Goal: Task Accomplishment & Management: Manage account settings

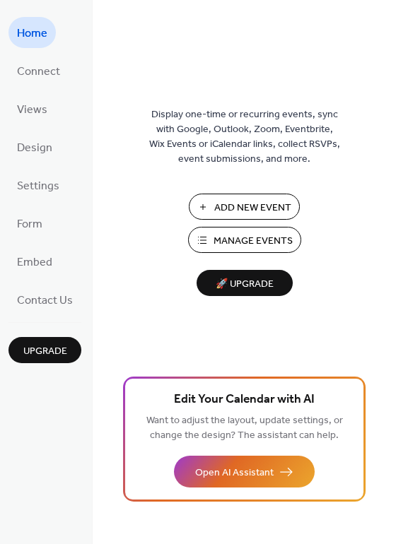
click at [226, 244] on span "Manage Events" at bounding box center [253, 241] width 79 height 15
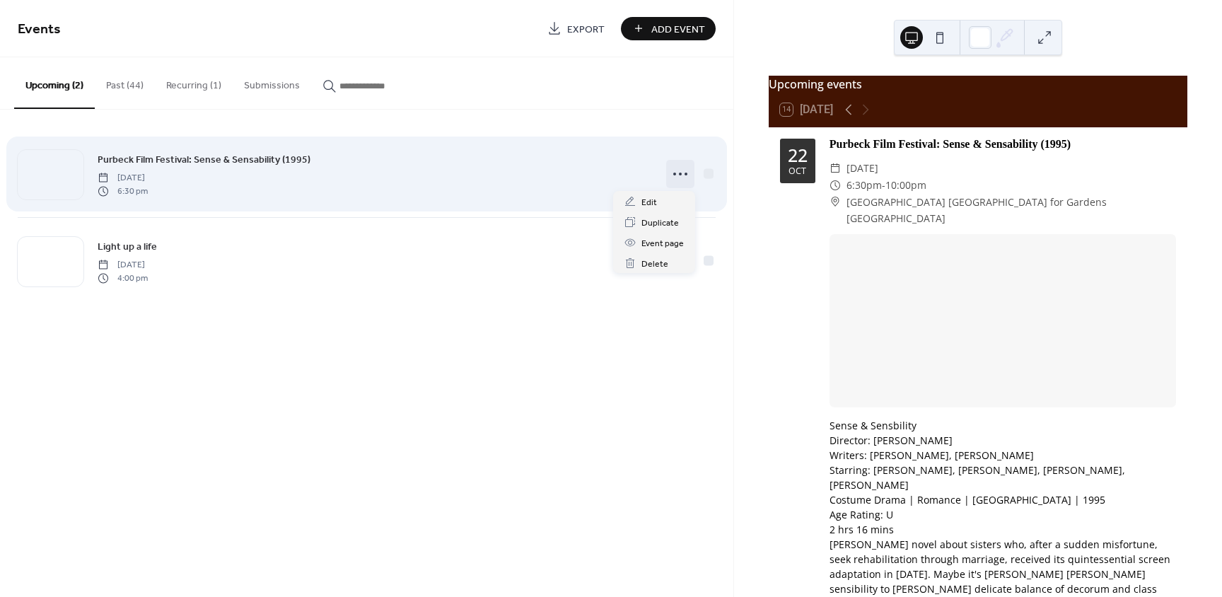
click at [672, 170] on icon at bounding box center [680, 174] width 23 height 23
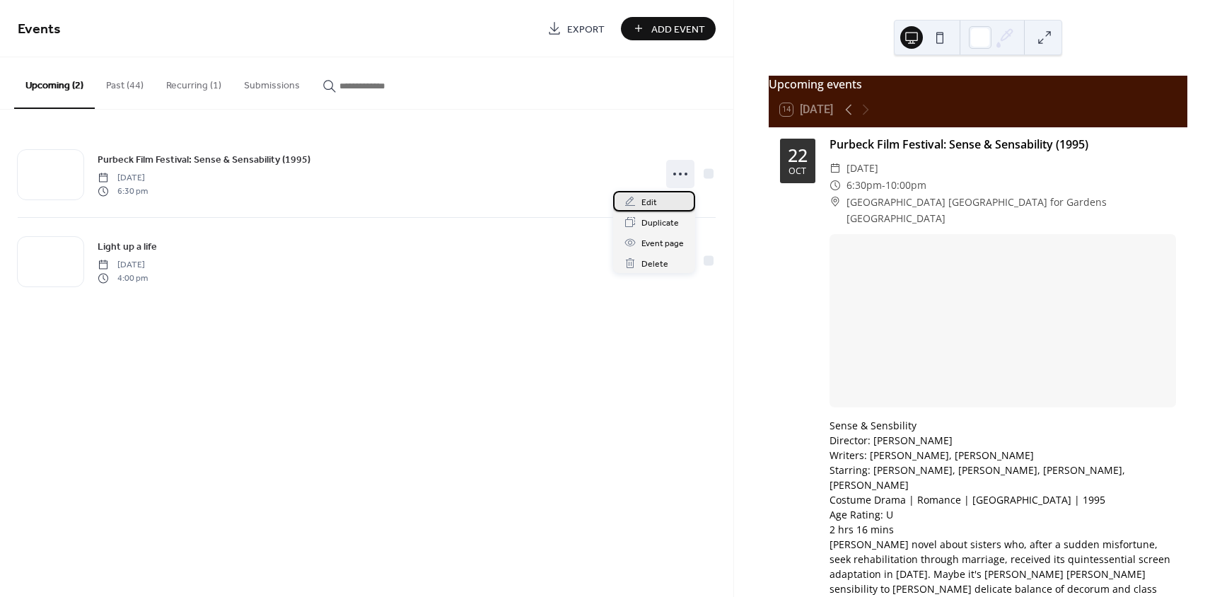
click at [651, 197] on span "Edit" at bounding box center [649, 202] width 16 height 15
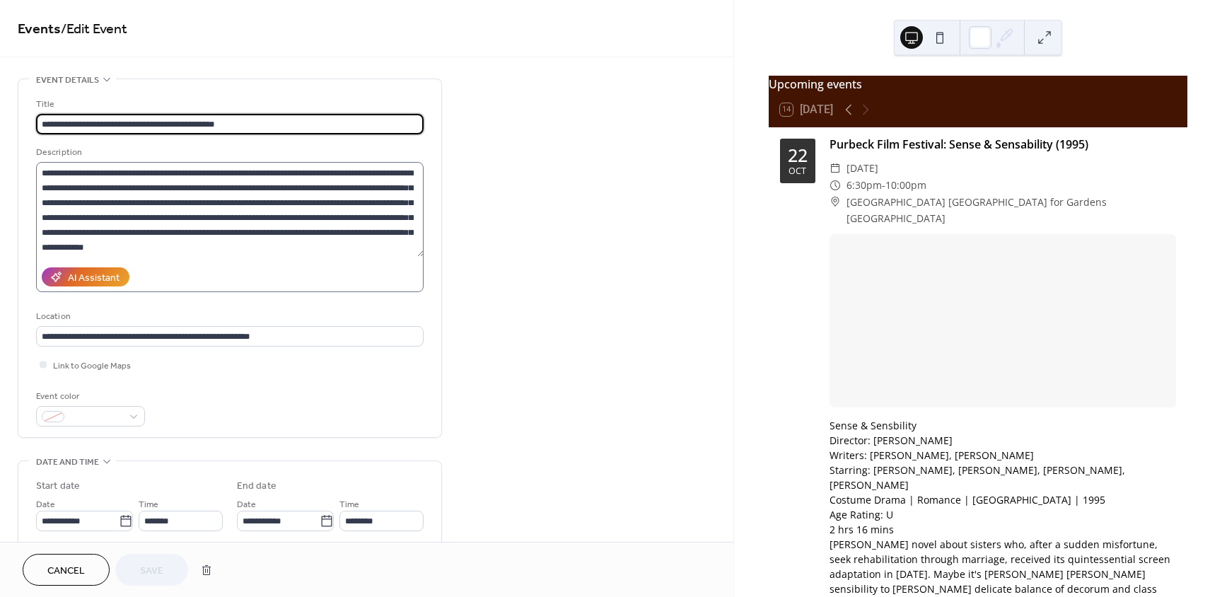
scroll to position [141, 0]
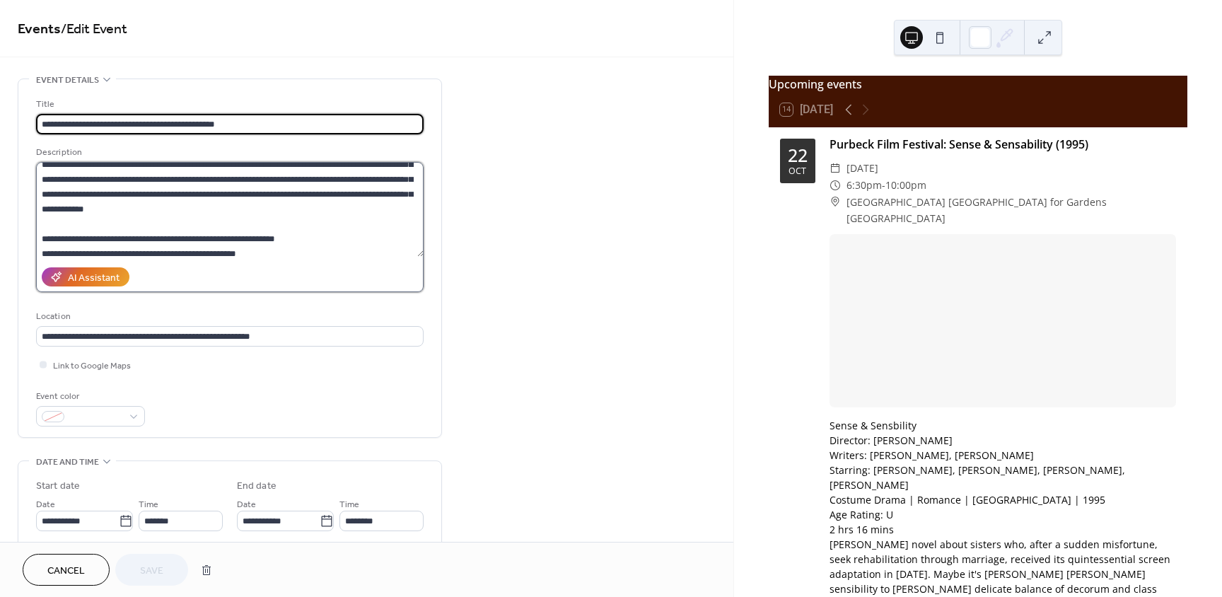
click at [114, 231] on textarea at bounding box center [229, 209] width 387 height 95
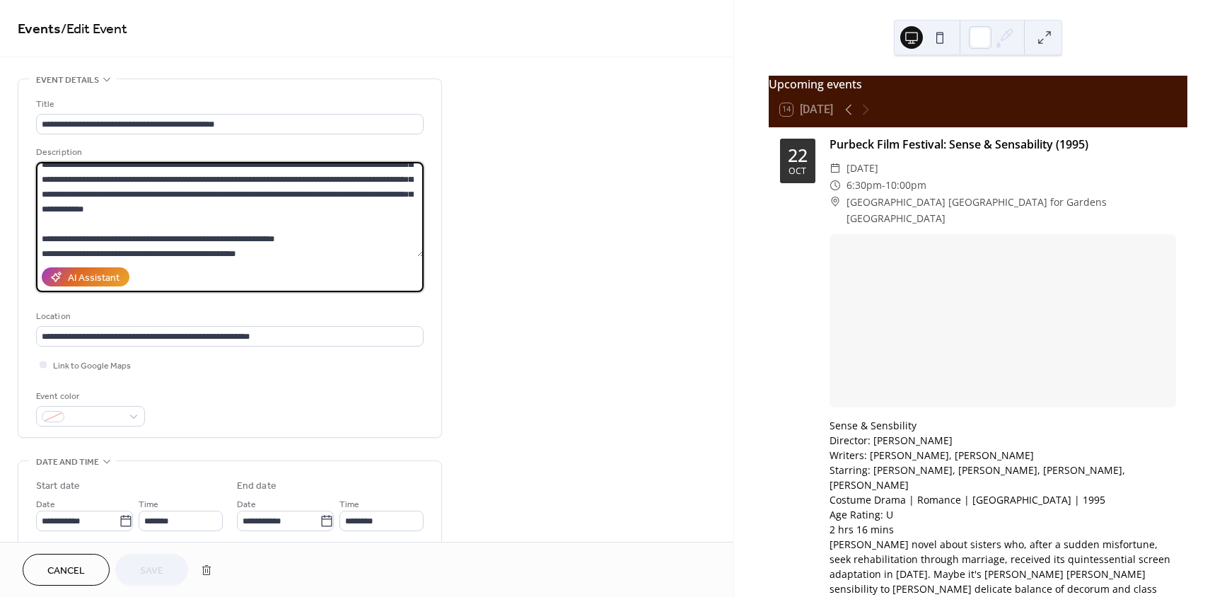
click at [119, 221] on textarea at bounding box center [229, 209] width 387 height 95
click at [37, 226] on textarea at bounding box center [229, 209] width 387 height 95
click at [290, 224] on textarea at bounding box center [229, 209] width 387 height 95
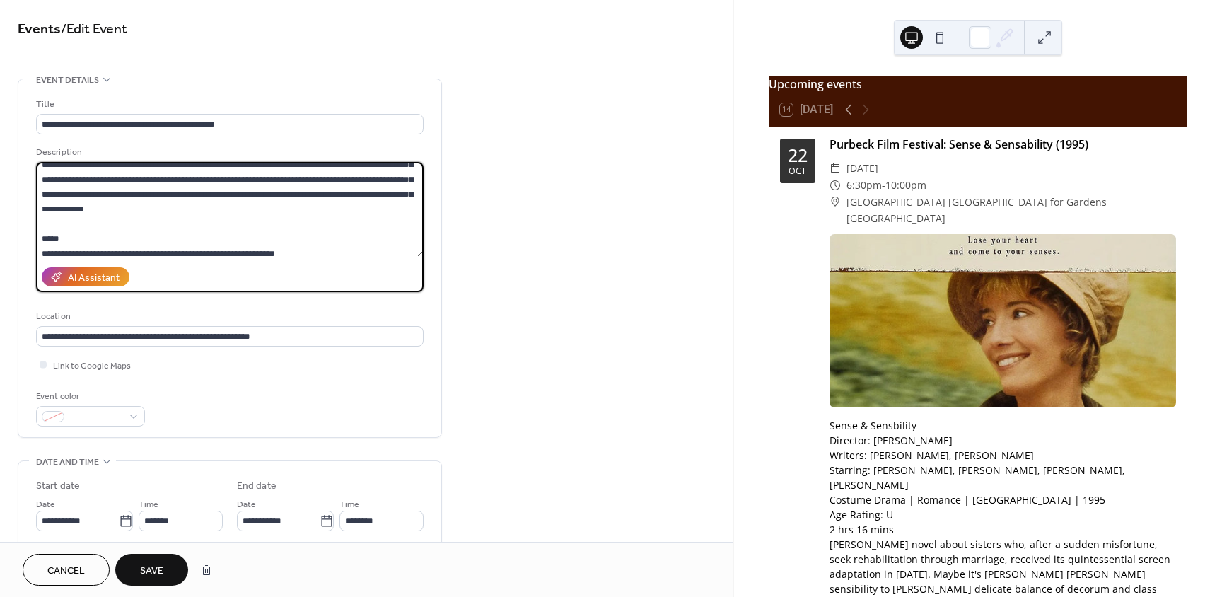
drag, startPoint x: 73, startPoint y: 238, endPoint x: 40, endPoint y: 239, distance: 33.3
click at [40, 239] on textarea at bounding box center [229, 209] width 387 height 95
click at [133, 243] on textarea at bounding box center [229, 209] width 387 height 95
type textarea "**********"
click at [128, 566] on button "Save" at bounding box center [151, 570] width 73 height 32
